Goal: Find specific page/section: Find specific page/section

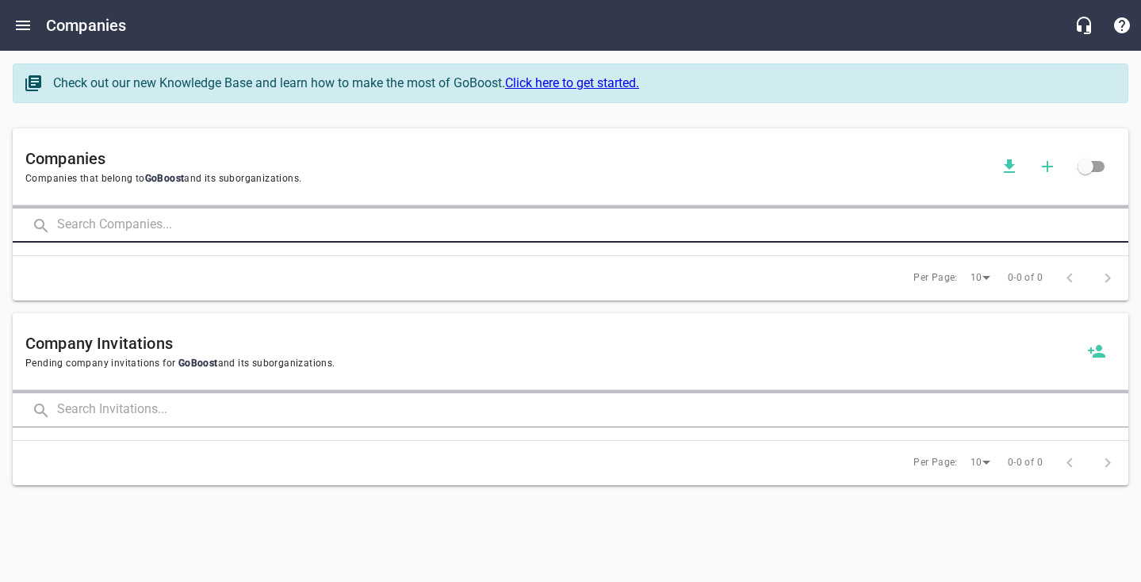
click at [241, 218] on input "text" at bounding box center [592, 226] width 1071 height 34
type input "[PERSON_NAME]"
click button at bounding box center [0, 0] width 0 height 0
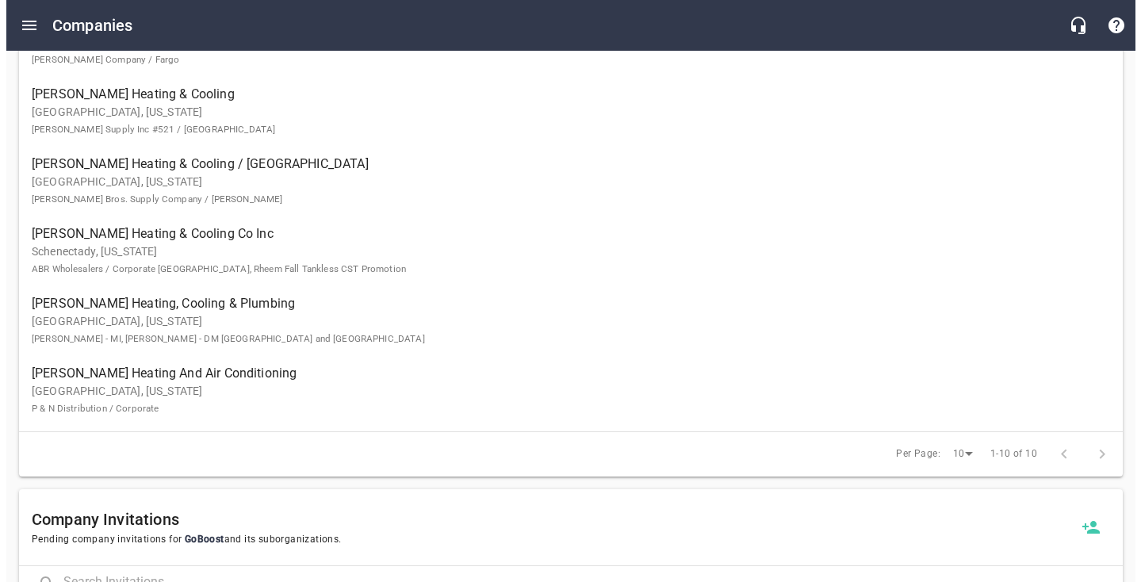
scroll to position [522, 0]
click at [33, 25] on button "Open drawer" at bounding box center [23, 25] width 38 height 38
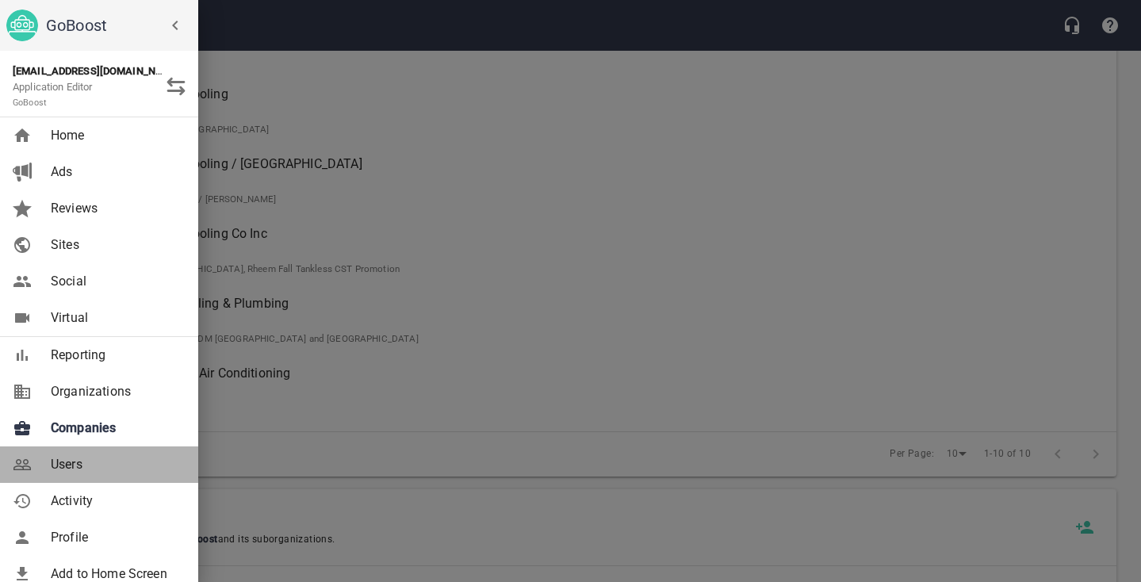
click at [85, 453] on link "Users" at bounding box center [99, 464] width 198 height 36
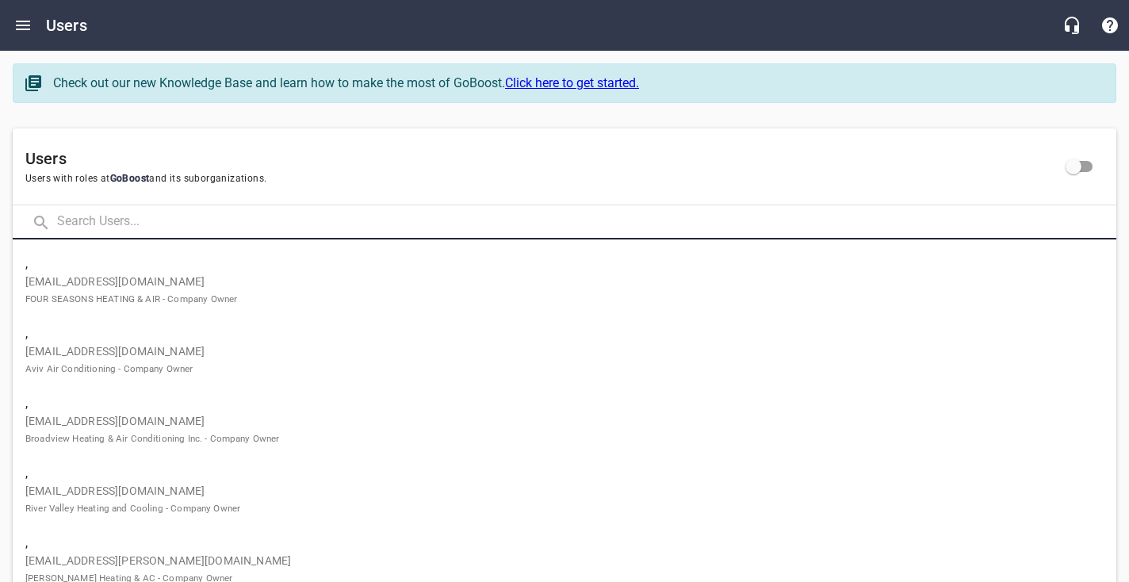
click at [229, 219] on input "text" at bounding box center [586, 222] width 1059 height 34
type input "[PERSON_NAME]"
click button at bounding box center [0, 0] width 0 height 0
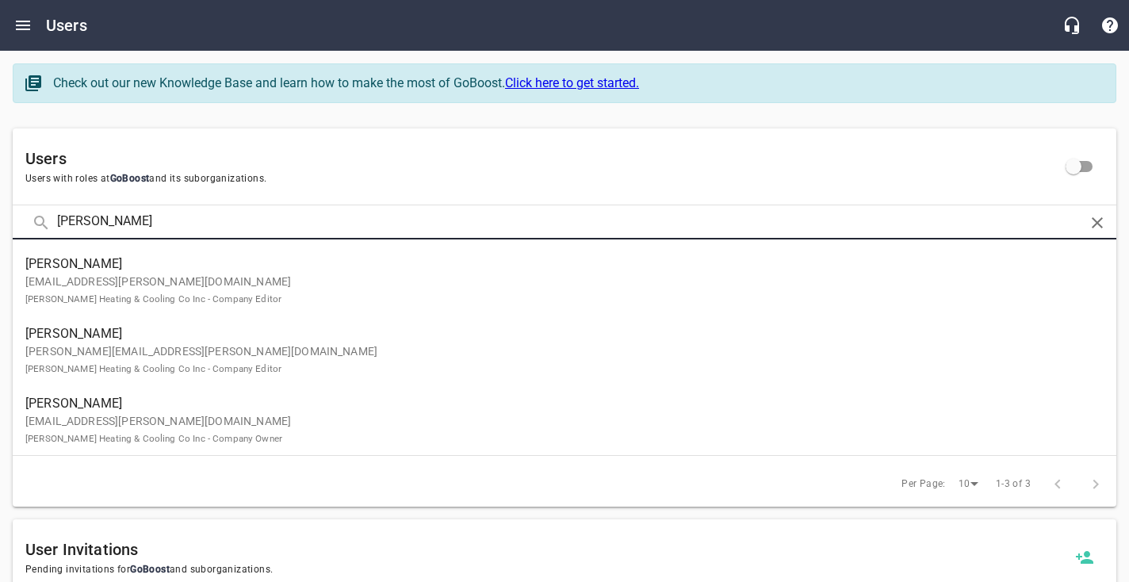
click at [254, 259] on span "[PERSON_NAME]" at bounding box center [558, 264] width 1066 height 19
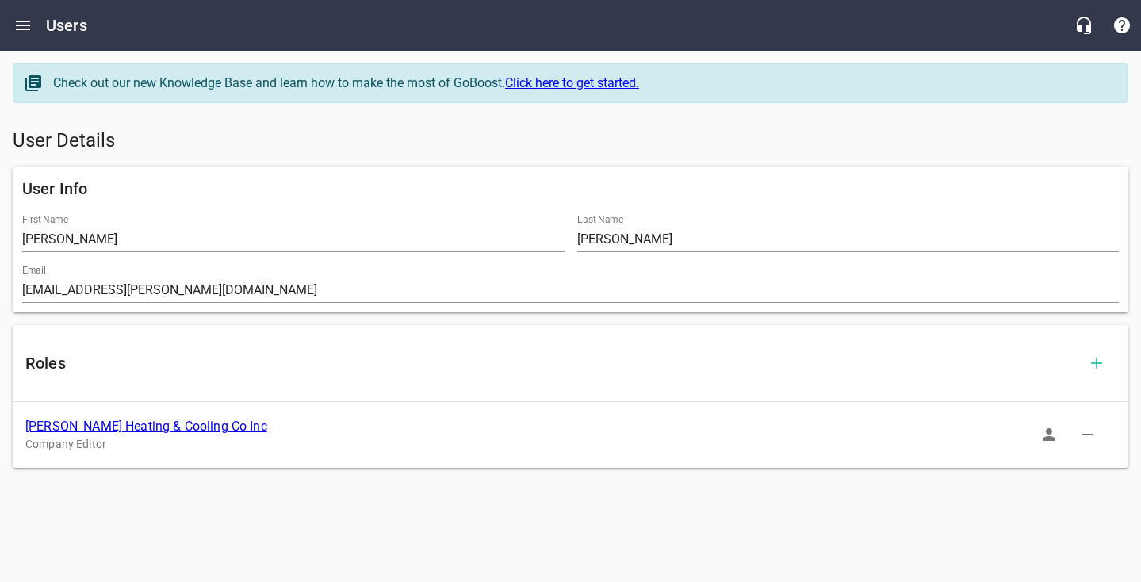
click at [170, 426] on link "[PERSON_NAME] Heating & Cooling Co Inc" at bounding box center [146, 426] width 242 height 15
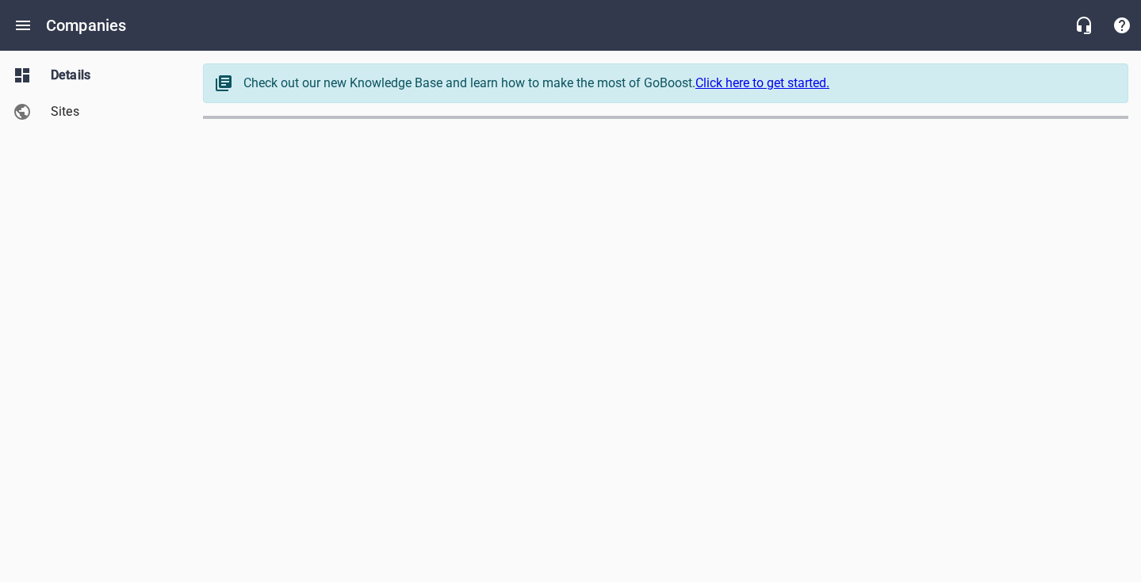
select select "[US_STATE]"
select select "62"
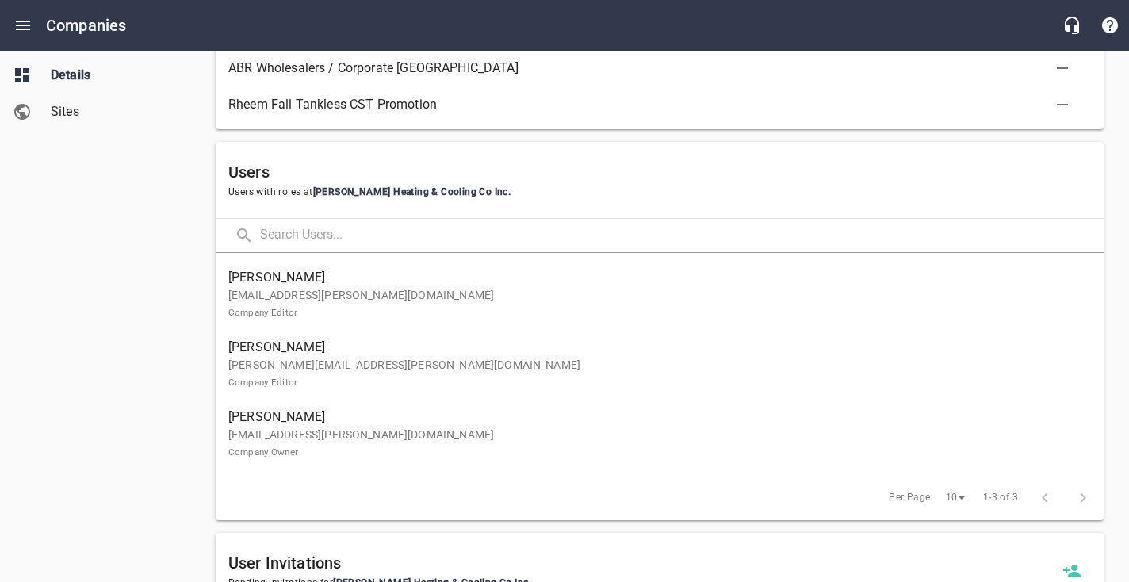
scroll to position [861, 0]
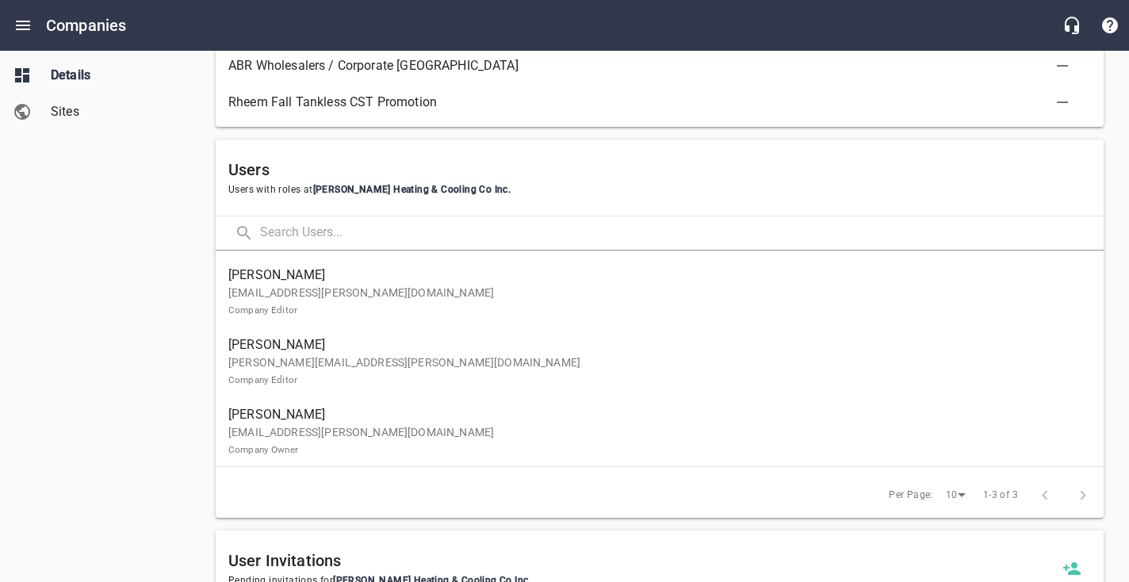
click at [442, 431] on p "[EMAIL_ADDRESS][PERSON_NAME][DOMAIN_NAME] Company Owner" at bounding box center [653, 440] width 850 height 33
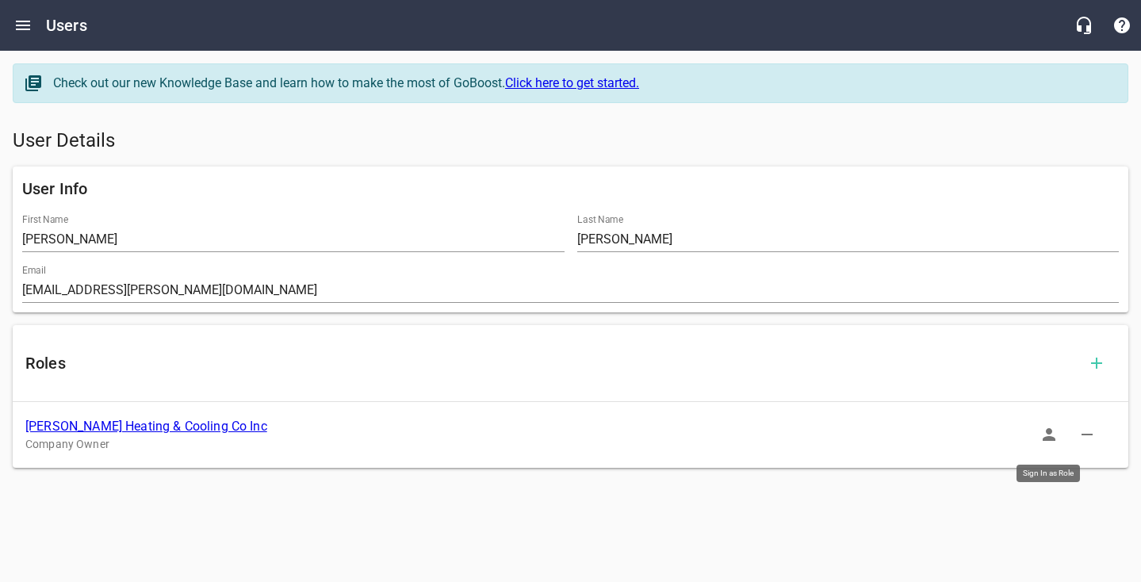
click at [1047, 438] on icon "button" at bounding box center [1049, 434] width 13 height 13
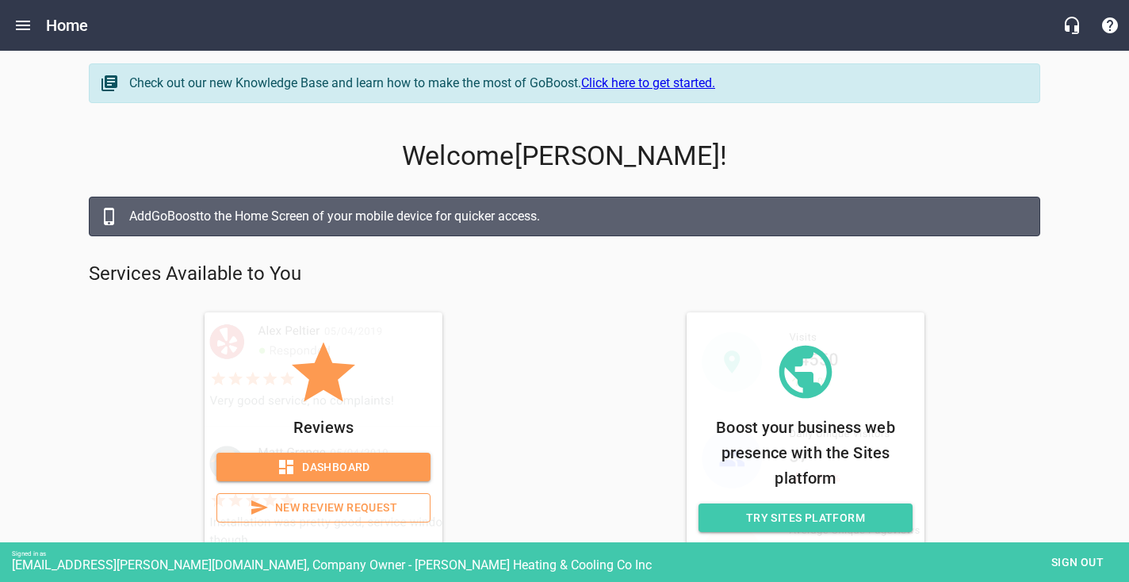
click at [320, 474] on span "Dashboard" at bounding box center [323, 468] width 189 height 20
